Goal: Task Accomplishment & Management: Use online tool/utility

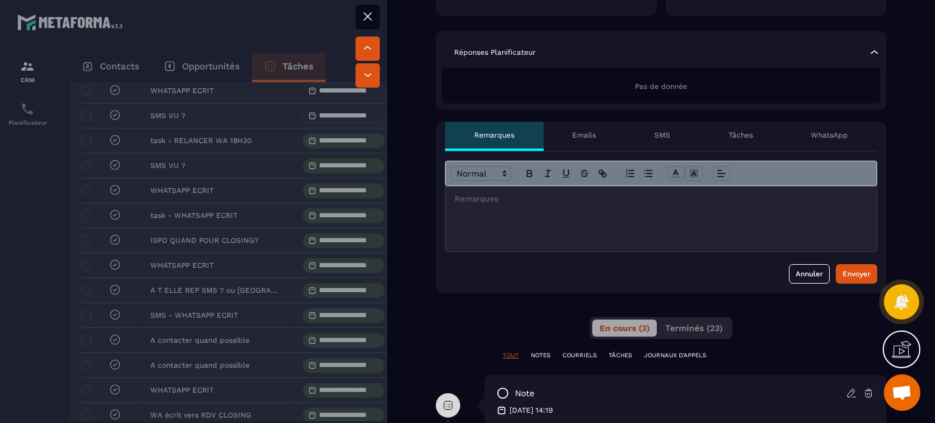
scroll to position [426, 0]
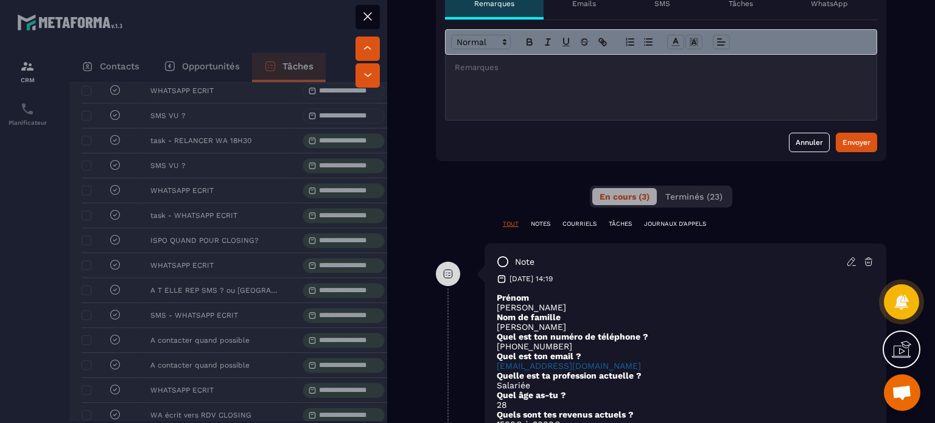
click at [688, 79] on div at bounding box center [661, 87] width 431 height 65
click at [850, 140] on div "Envoyer" at bounding box center [856, 142] width 28 height 12
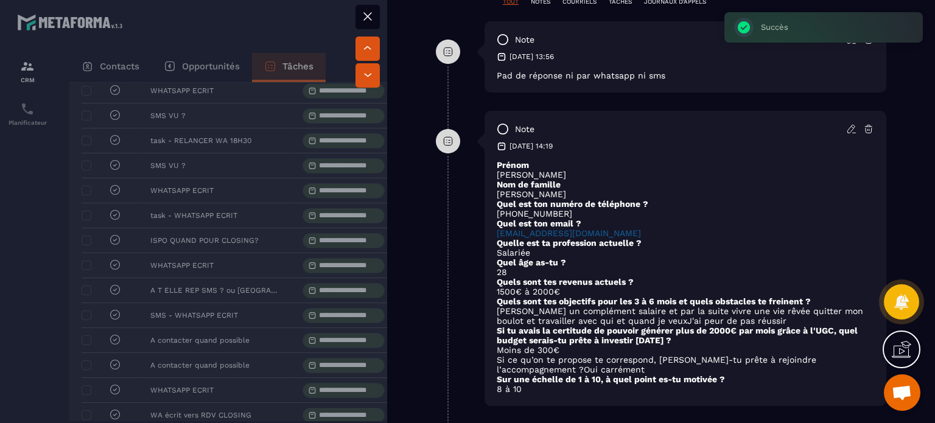
scroll to position [669, 0]
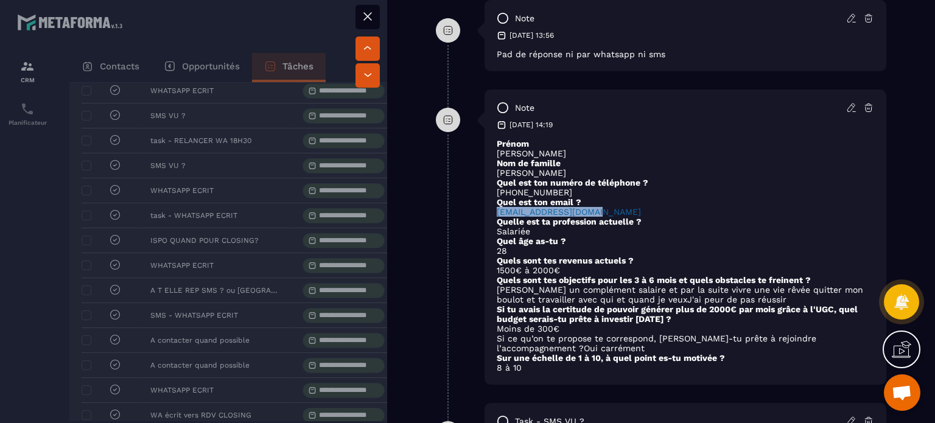
drag, startPoint x: 603, startPoint y: 214, endPoint x: 488, endPoint y: 212, distance: 115.0
click at [488, 212] on div "note 28/09/2025 14:19 Prénom Joshelyn Johana Nom de famille Vallejo Escobar Que…" at bounding box center [685, 236] width 402 height 295
copy link "joshelyn957@gmail.com"
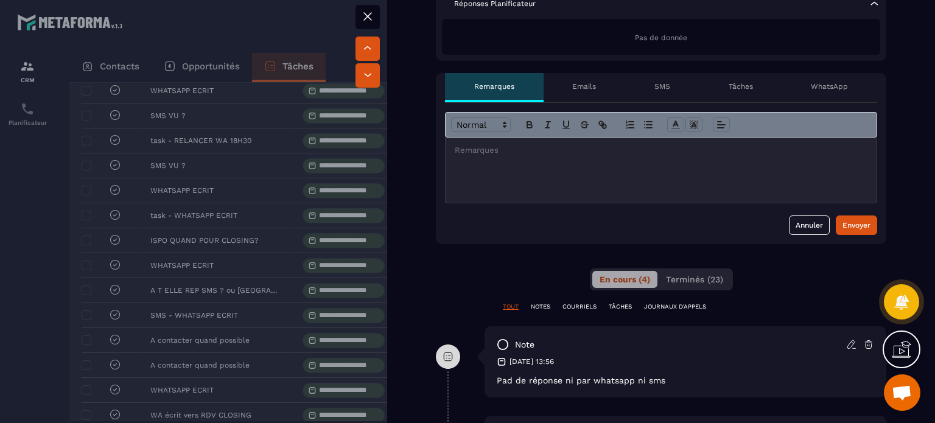
scroll to position [487, 0]
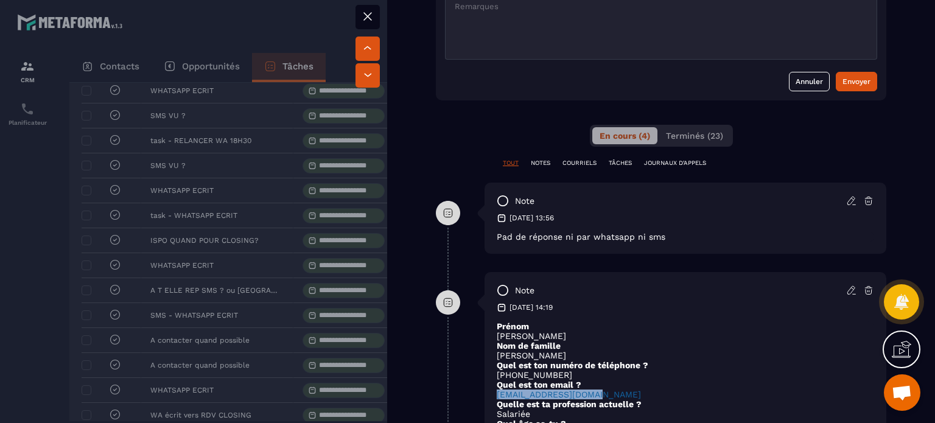
drag, startPoint x: 571, startPoint y: 335, endPoint x: 498, endPoint y: 337, distance: 73.7
click at [498, 337] on p "Joshelyn Johana" at bounding box center [685, 336] width 377 height 10
copy p "Joshelyn Johana"
click at [847, 200] on icon at bounding box center [850, 201] width 7 height 8
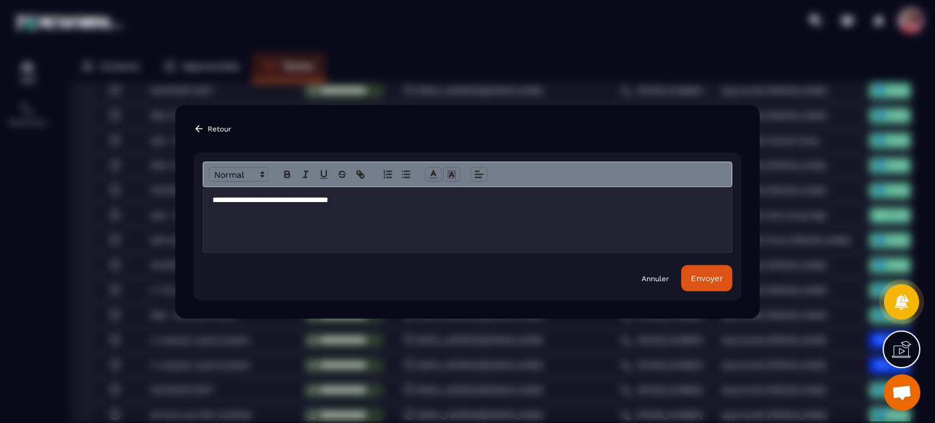
click at [421, 211] on div "**********" at bounding box center [467, 219] width 528 height 65
click at [705, 283] on button "Envoyer" at bounding box center [706, 278] width 51 height 26
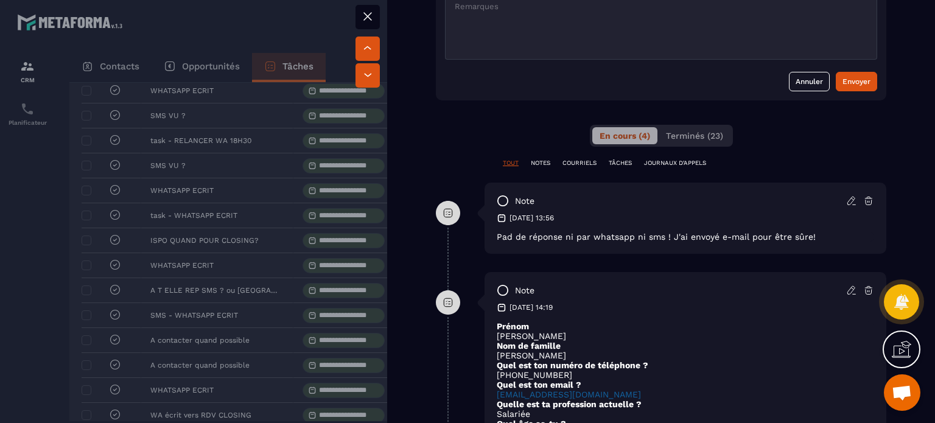
click at [368, 20] on icon at bounding box center [367, 16] width 15 height 15
